Goal: Transaction & Acquisition: Download file/media

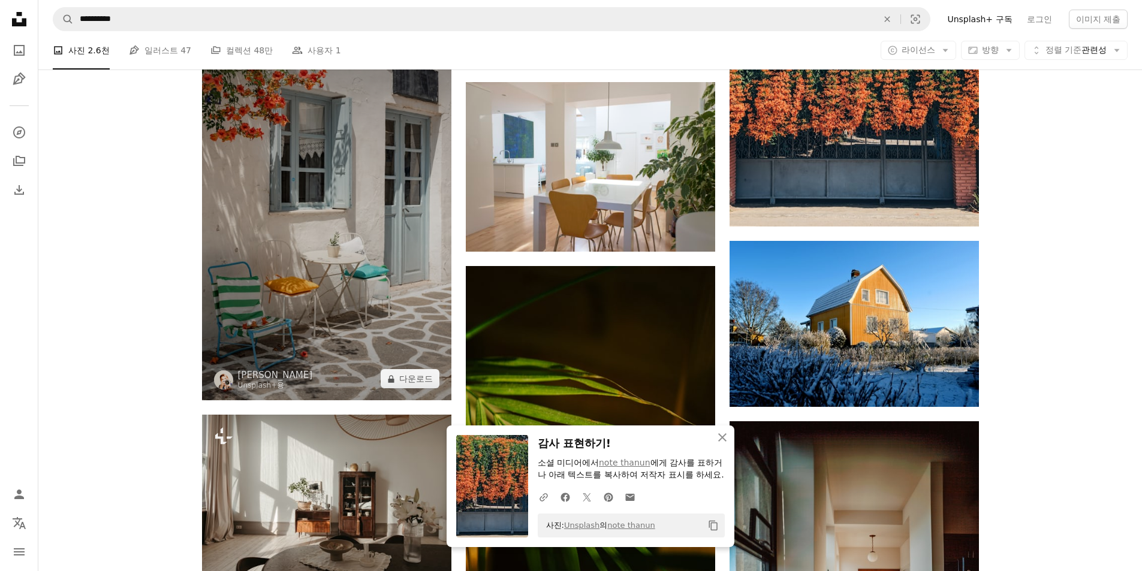
scroll to position [3217, 0]
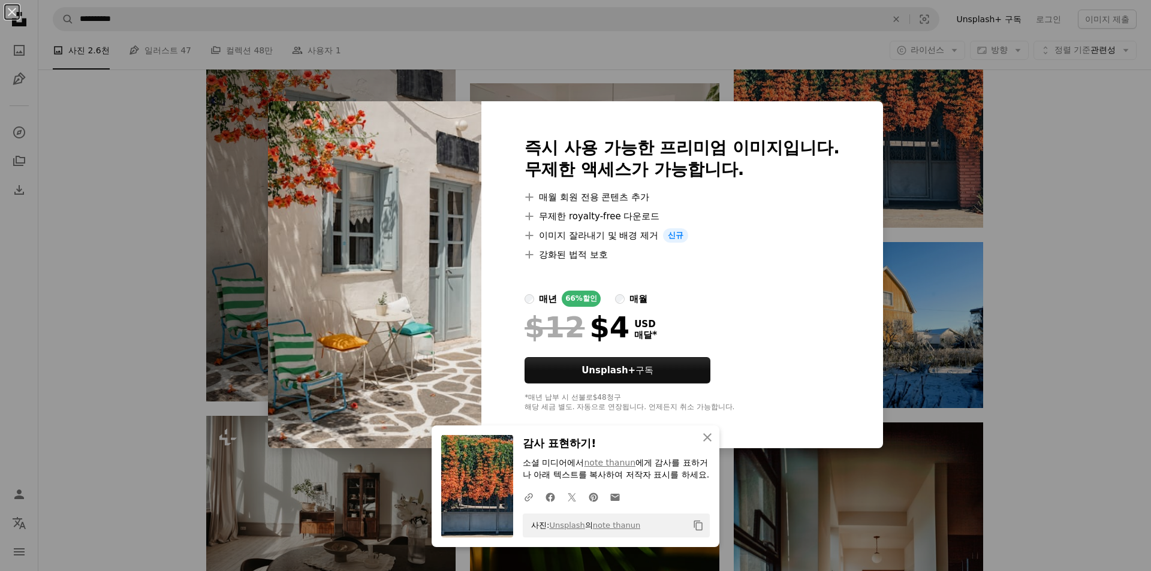
click at [981, 200] on div "An X shape 즉시 사용 가능한 프리미엄 이미지입니다. 무제한 액세스가 가능합니다. A plus sign 매월 회원 전용 콘텐츠 추가 A…" at bounding box center [575, 285] width 1151 height 571
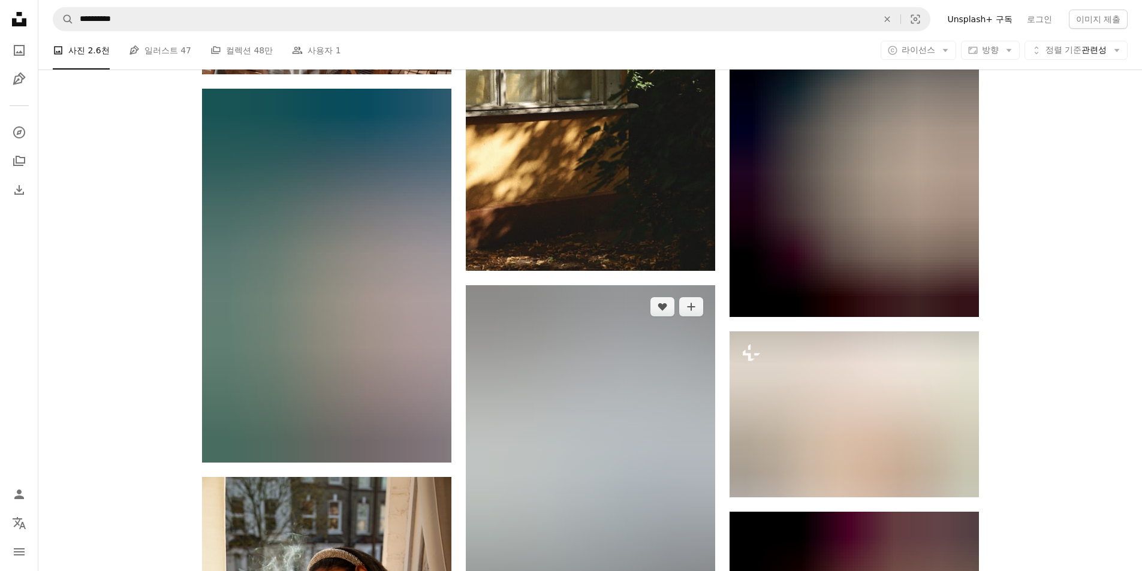
scroll to position [13147, 0]
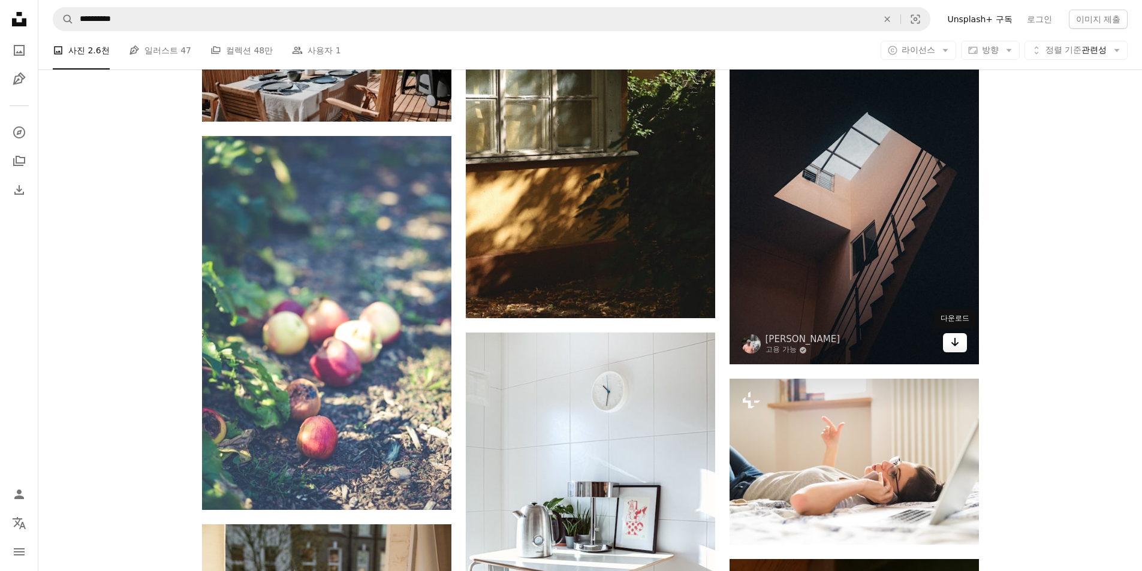
click at [961, 340] on link "Arrow pointing down" at bounding box center [955, 342] width 24 height 19
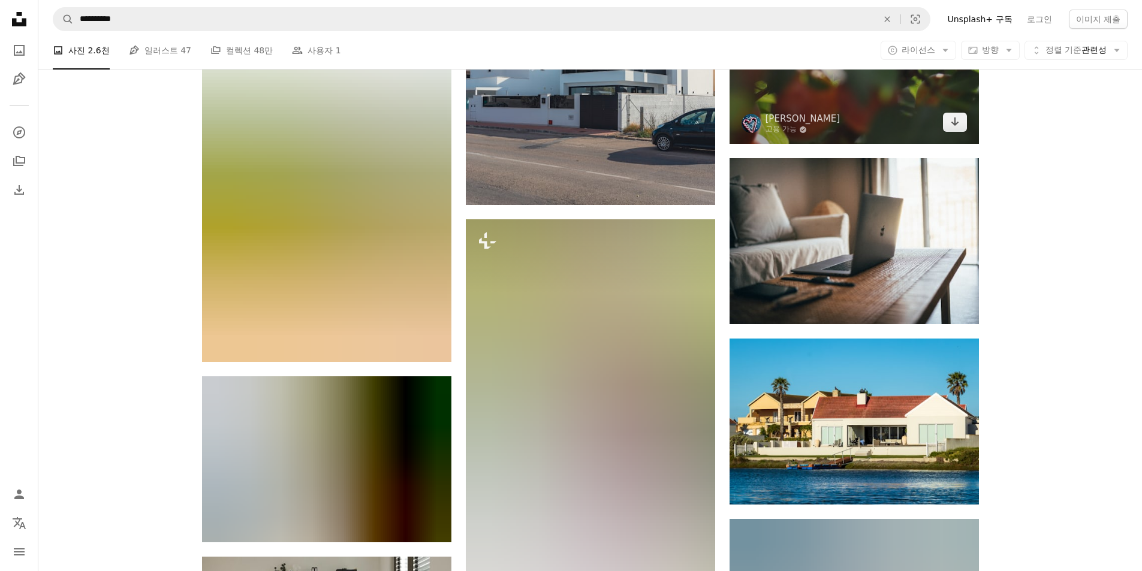
scroll to position [15105, 0]
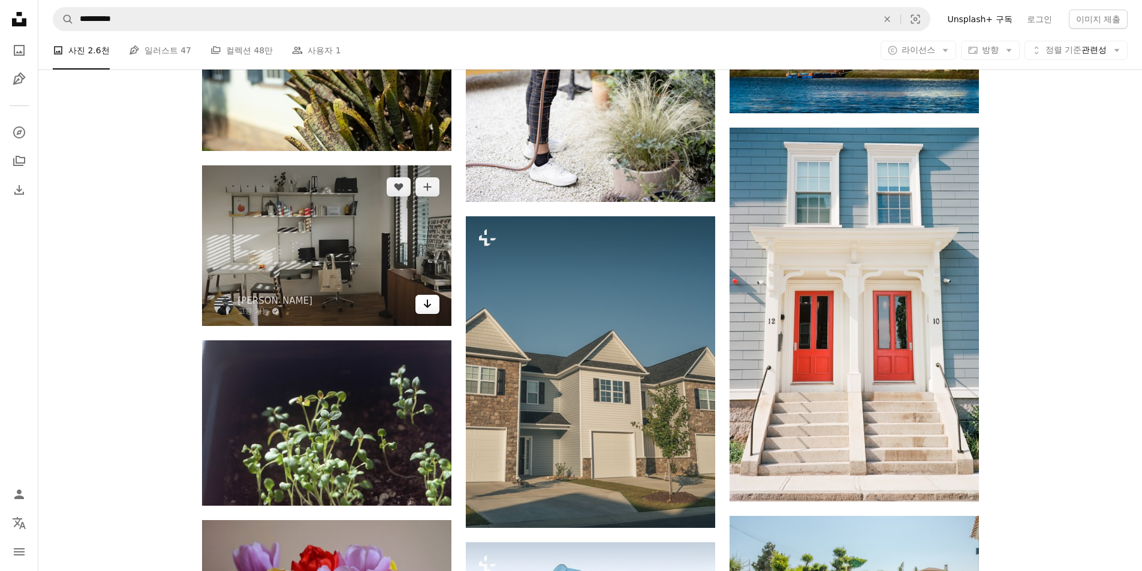
click at [430, 301] on icon "Arrow pointing down" at bounding box center [428, 304] width 10 height 14
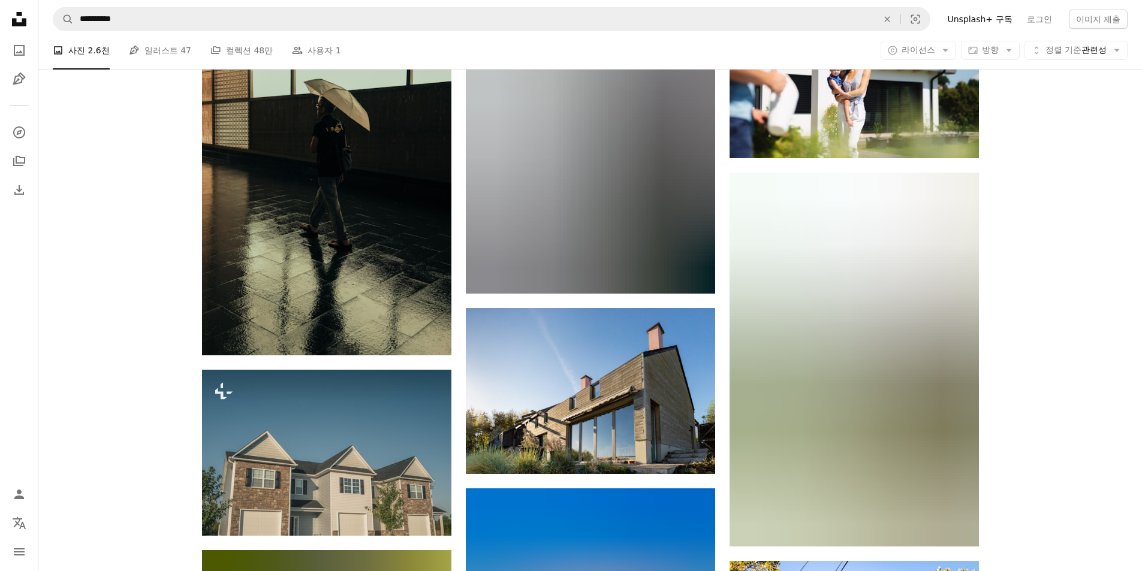
scroll to position [18881, 0]
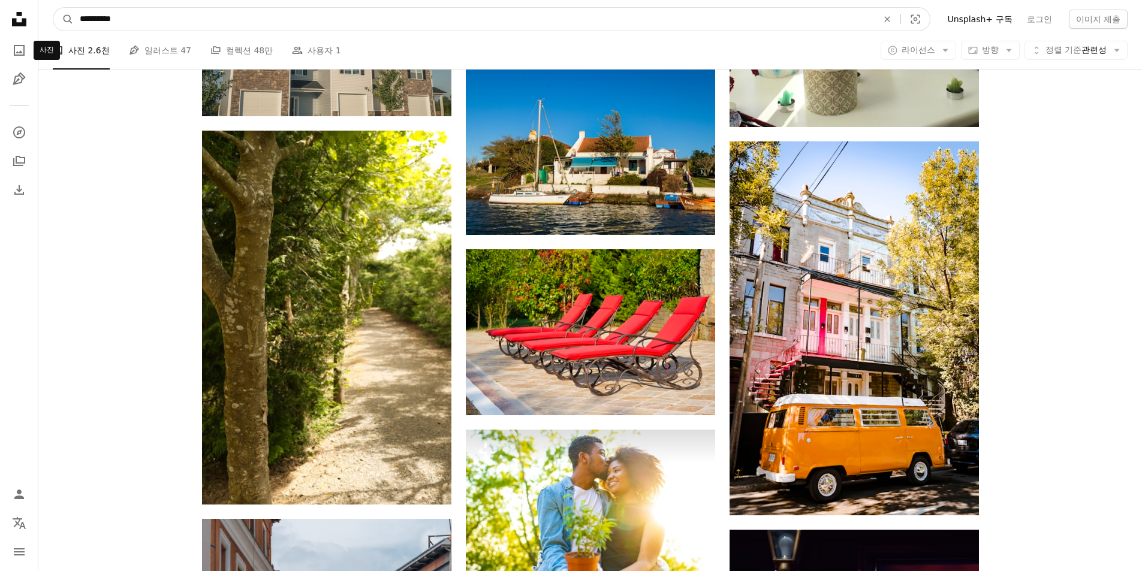
drag, startPoint x: 210, startPoint y: 23, endPoint x: 0, endPoint y: 41, distance: 210.6
type input "*"
type input "****"
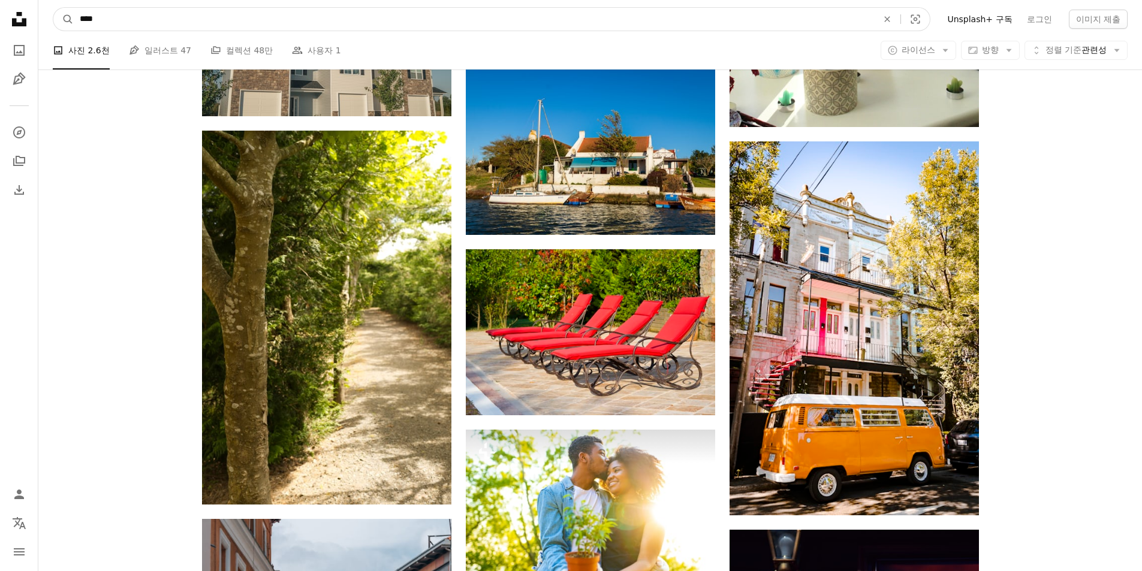
click button "A magnifying glass" at bounding box center [63, 19] width 20 height 23
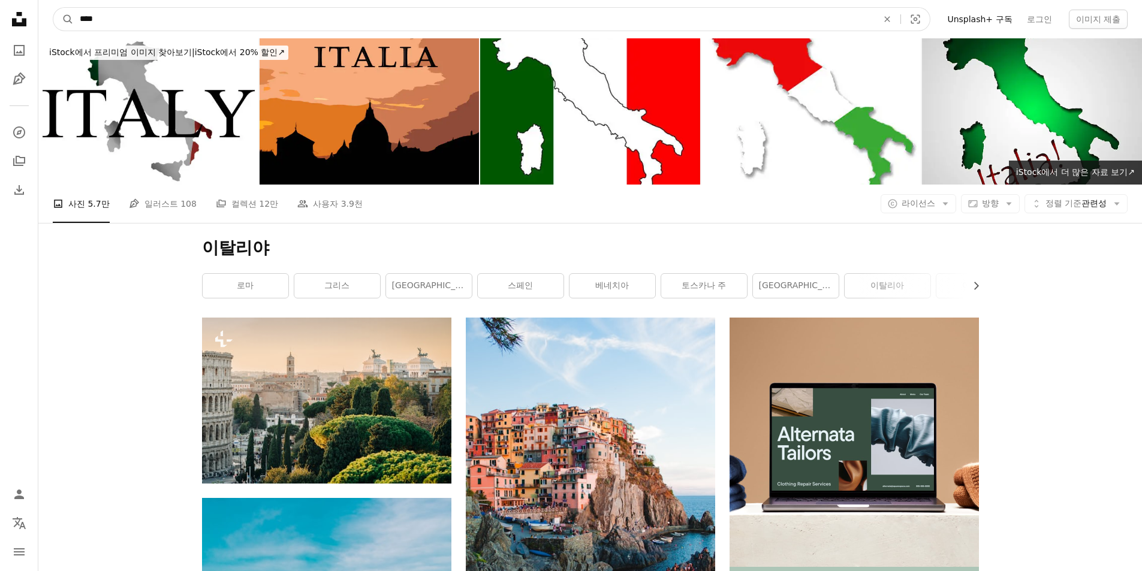
click at [122, 23] on input "****" at bounding box center [474, 19] width 800 height 23
type input "****"
click button "A magnifying glass" at bounding box center [63, 19] width 20 height 23
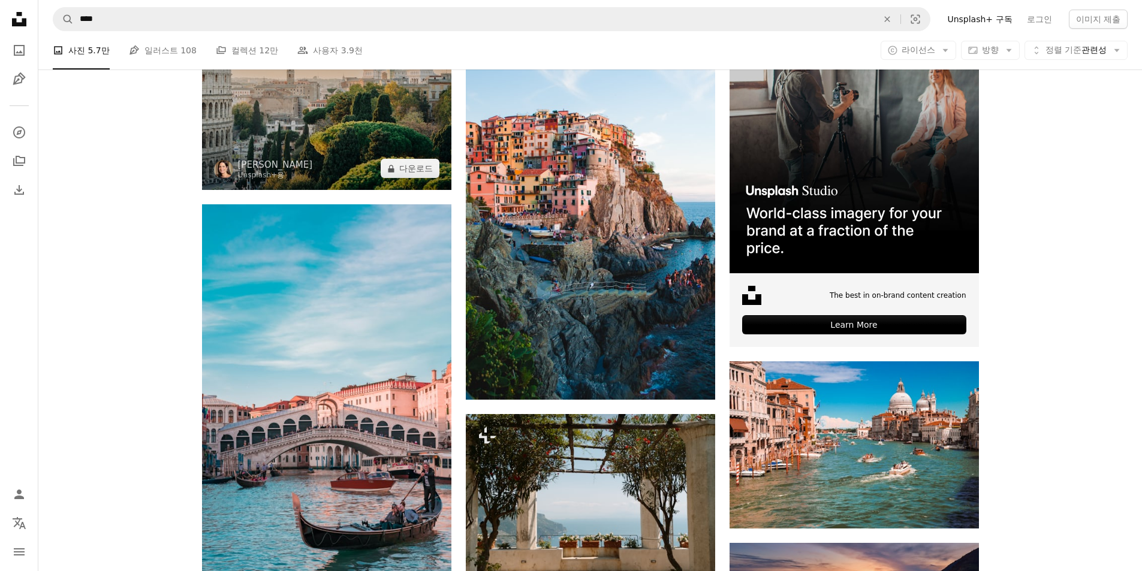
scroll to position [700, 0]
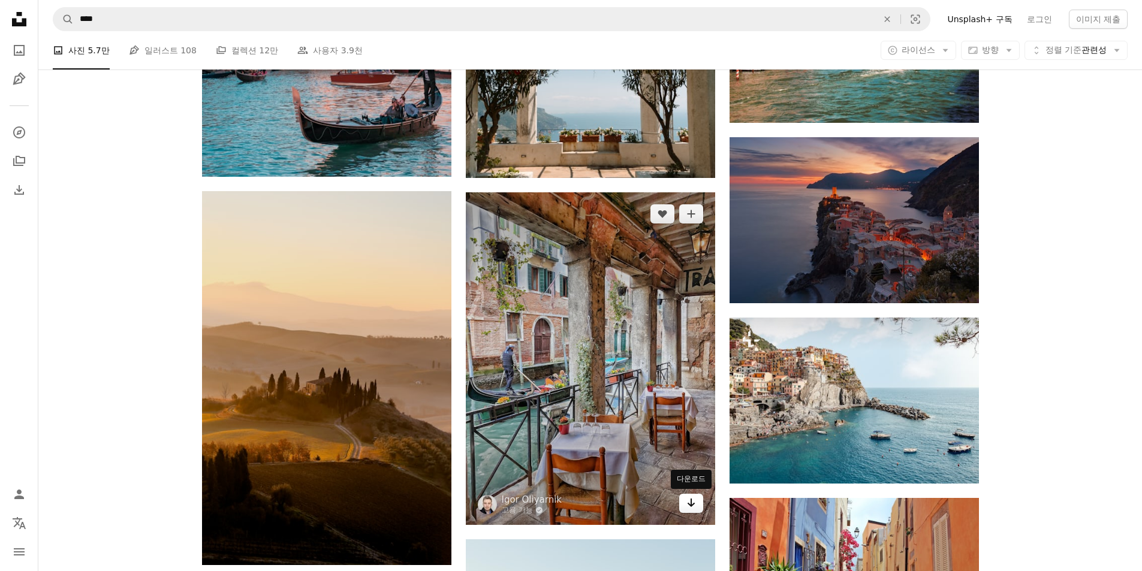
click at [688, 508] on icon "Arrow pointing down" at bounding box center [691, 503] width 10 height 14
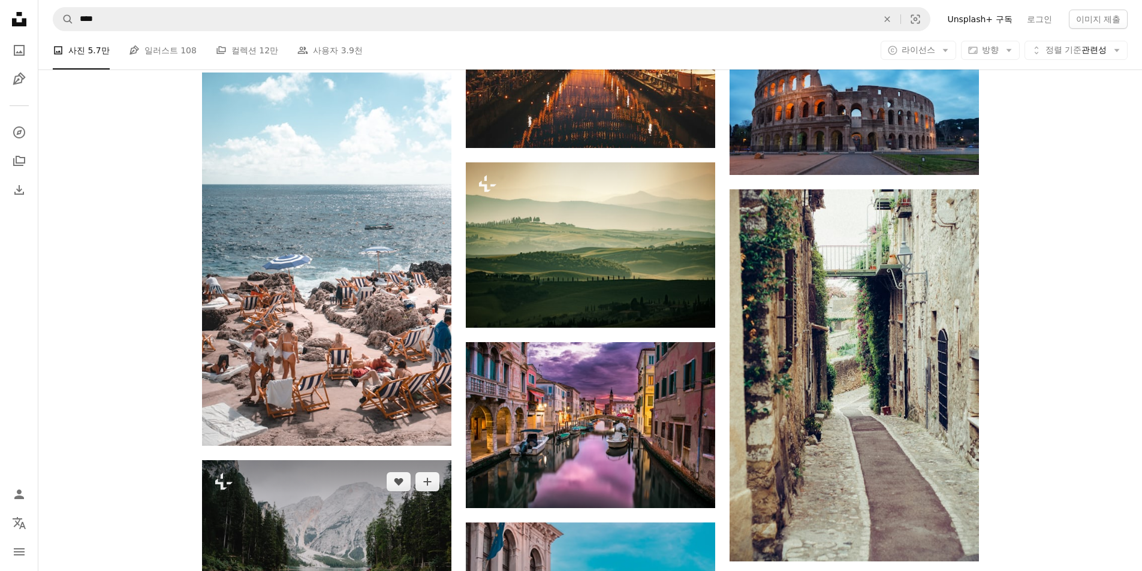
scroll to position [2897, 0]
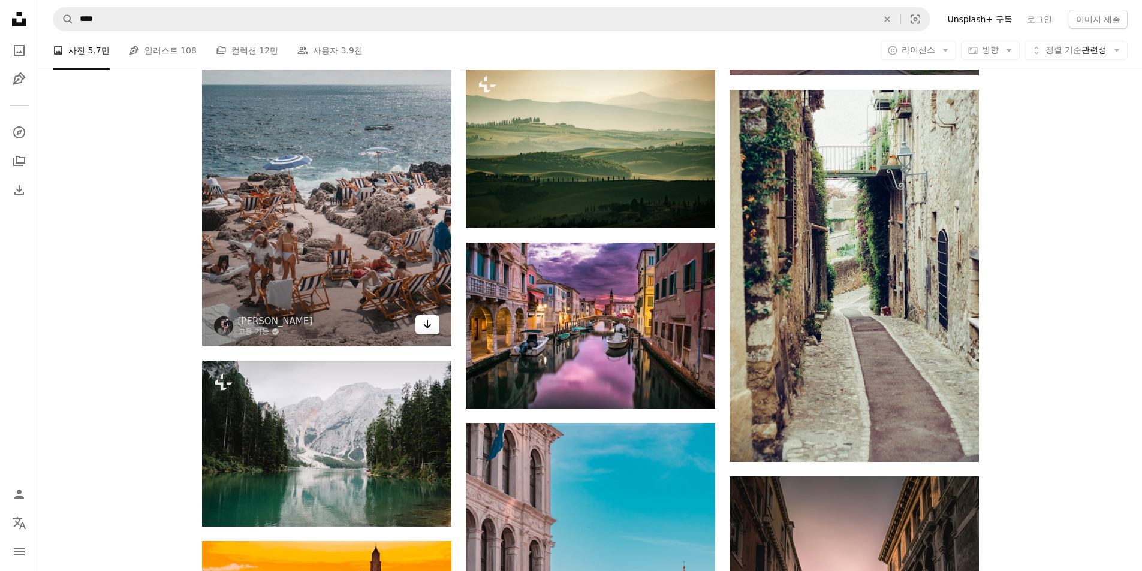
click at [430, 323] on icon "Arrow pointing down" at bounding box center [428, 324] width 10 height 14
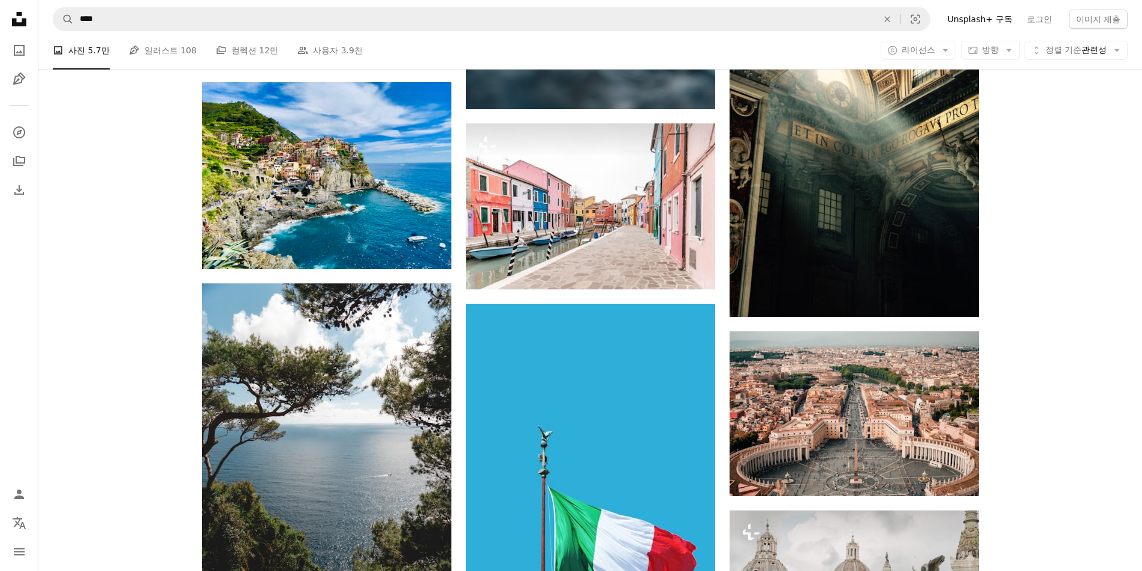
scroll to position [8072, 0]
